Goal: Information Seeking & Learning: Learn about a topic

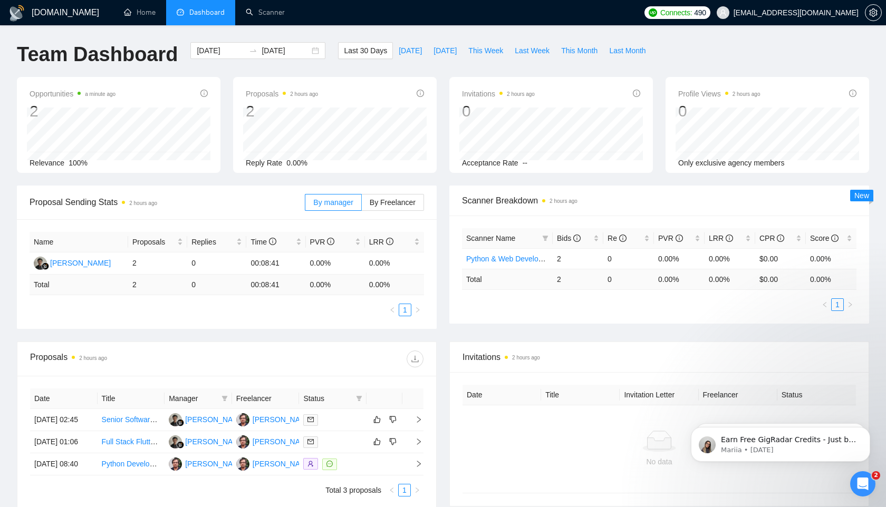
scroll to position [126, 0]
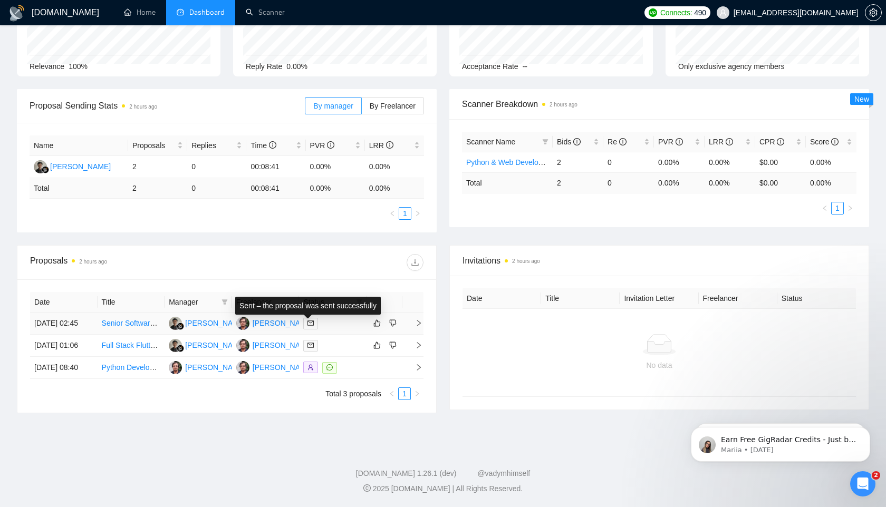
click at [309, 320] on icon "mail" at bounding box center [310, 323] width 6 height 6
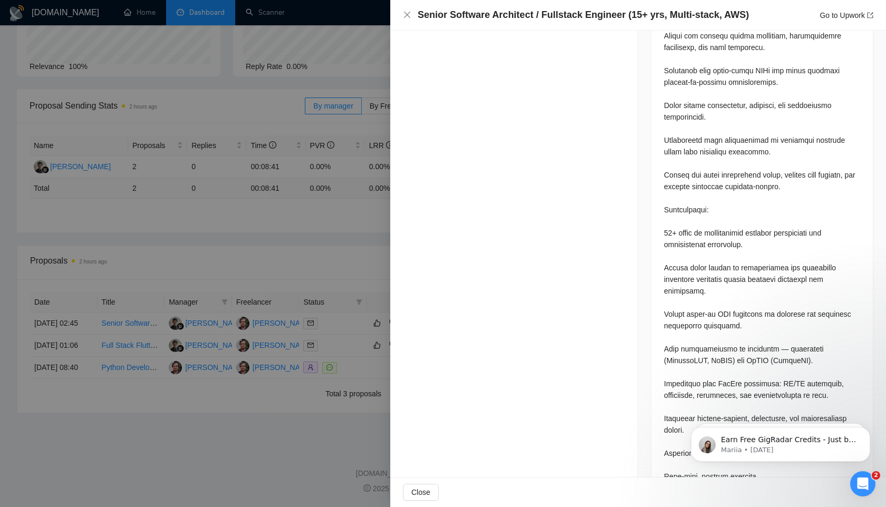
scroll to position [819, 0]
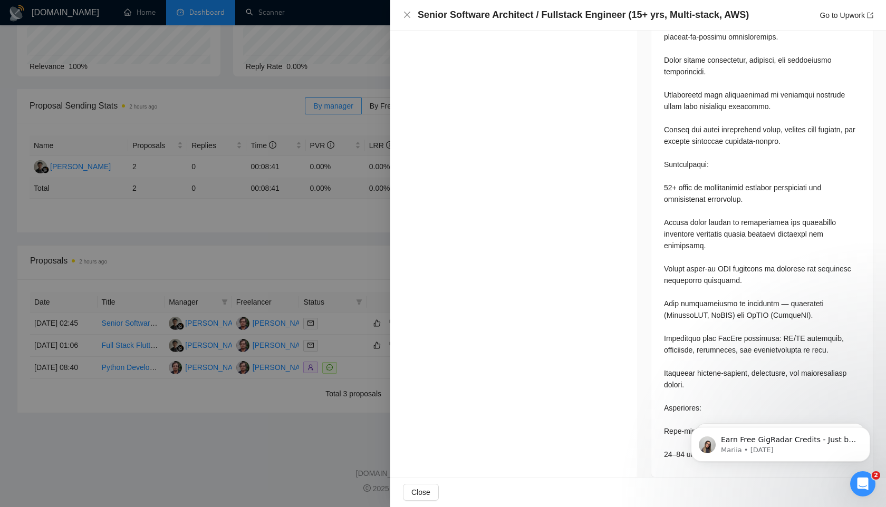
click at [282, 439] on div at bounding box center [443, 253] width 886 height 507
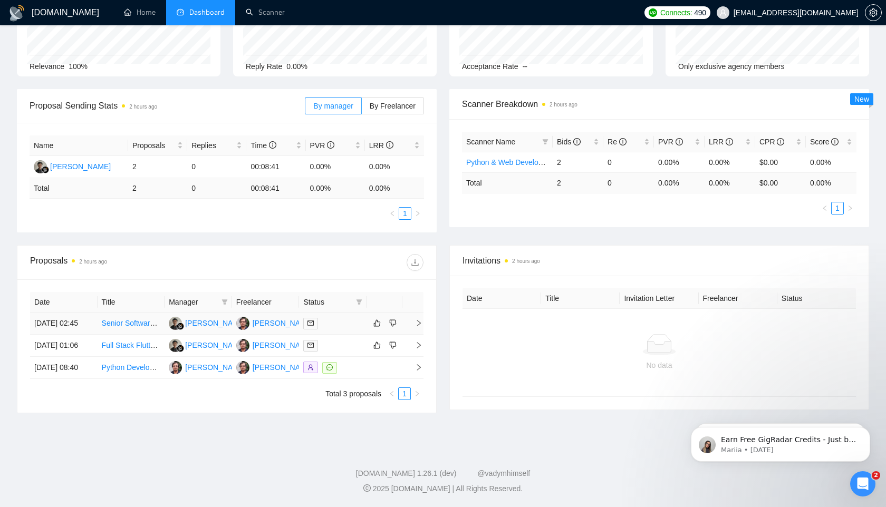
click at [312, 320] on icon "mail" at bounding box center [310, 323] width 6 height 6
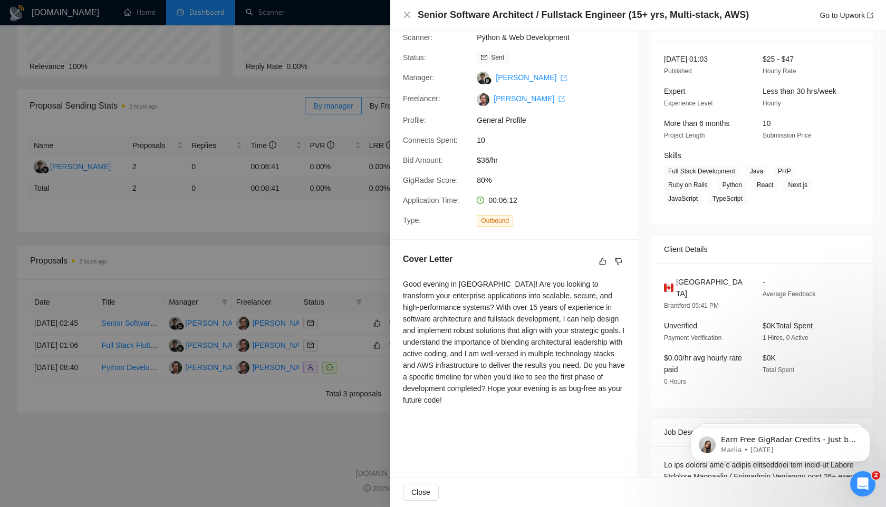
scroll to position [0, 0]
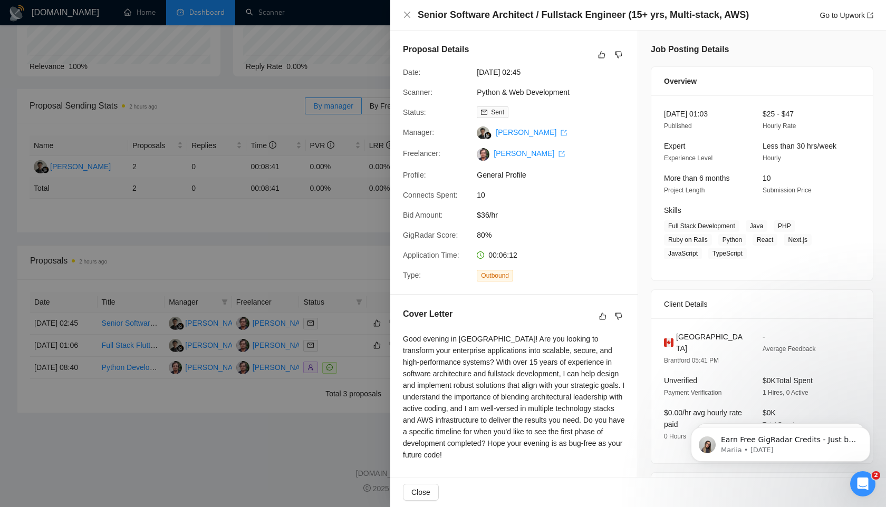
click at [328, 202] on div at bounding box center [443, 253] width 886 height 507
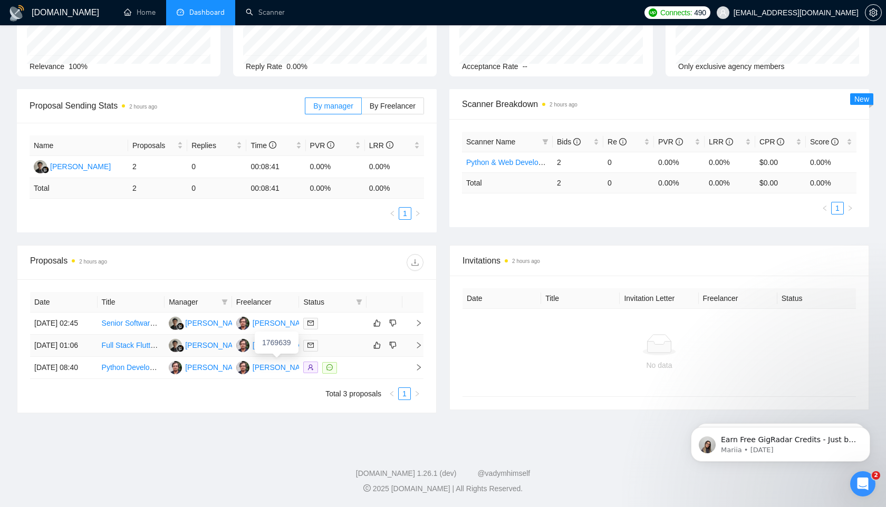
click at [265, 340] on div "[PERSON_NAME]" at bounding box center [283, 346] width 61 height 12
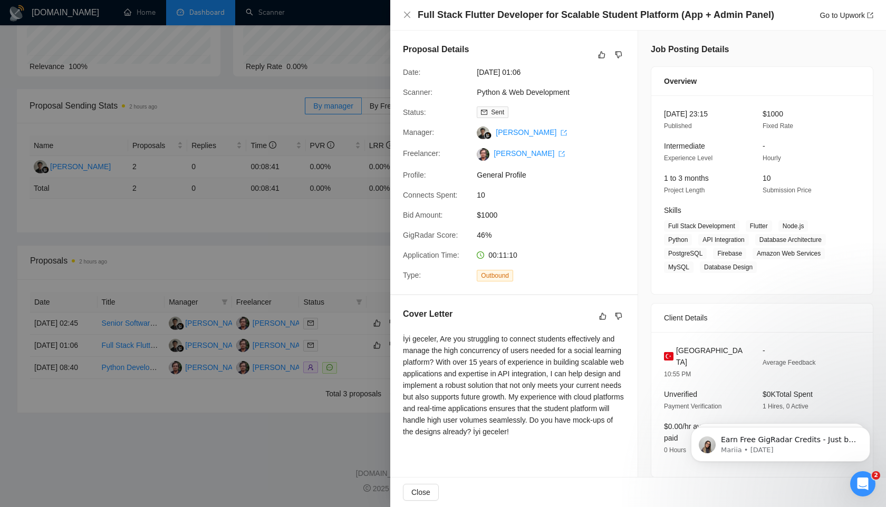
click at [229, 461] on div at bounding box center [443, 253] width 886 height 507
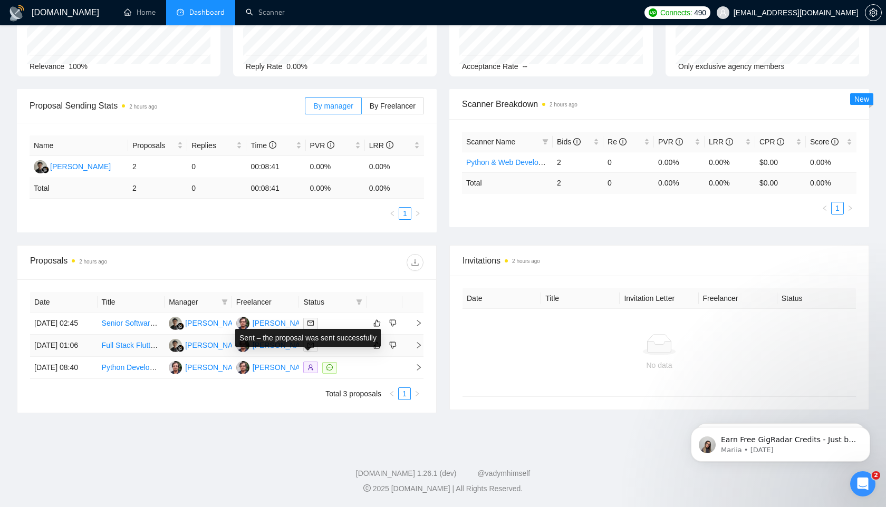
click at [315, 340] on span at bounding box center [310, 346] width 15 height 12
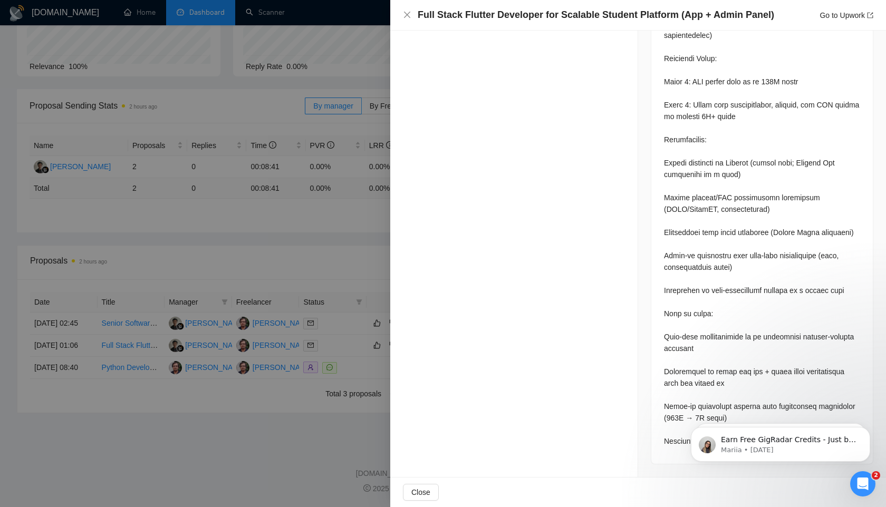
scroll to position [1343, 0]
click at [296, 206] on div at bounding box center [443, 253] width 886 height 507
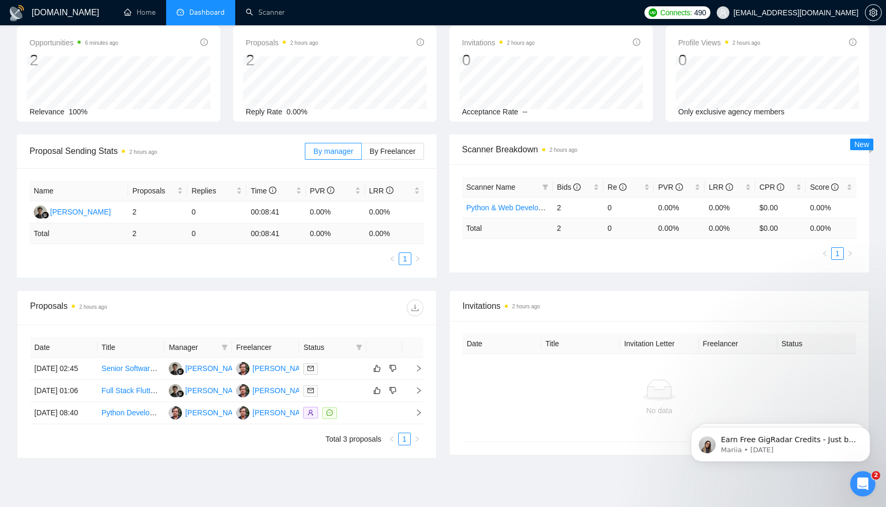
scroll to position [0, 0]
